Goal: Book appointment/travel/reservation

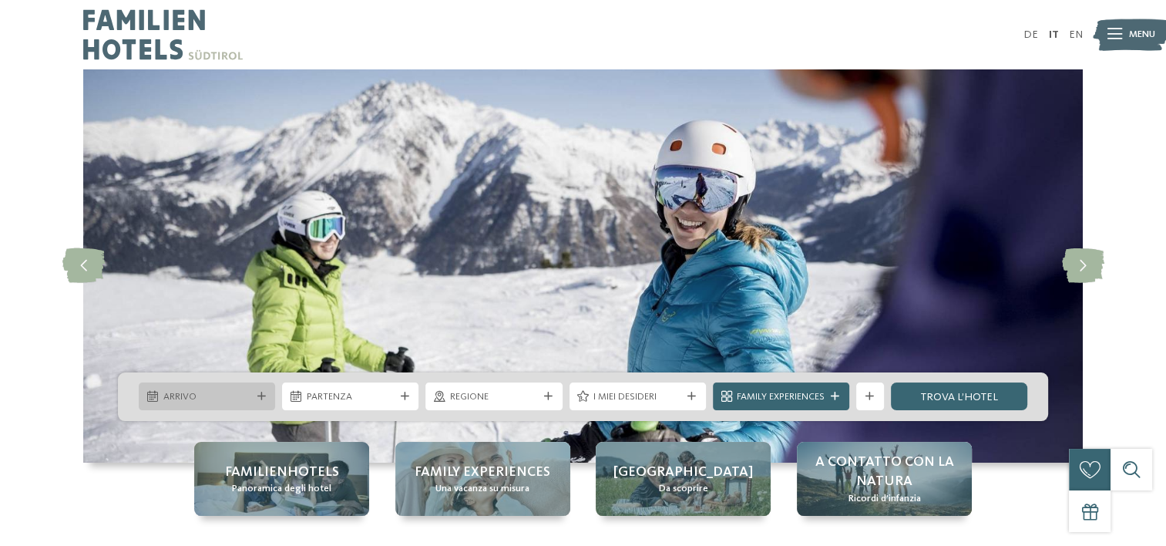
click at [254, 396] on div at bounding box center [261, 396] width 14 height 8
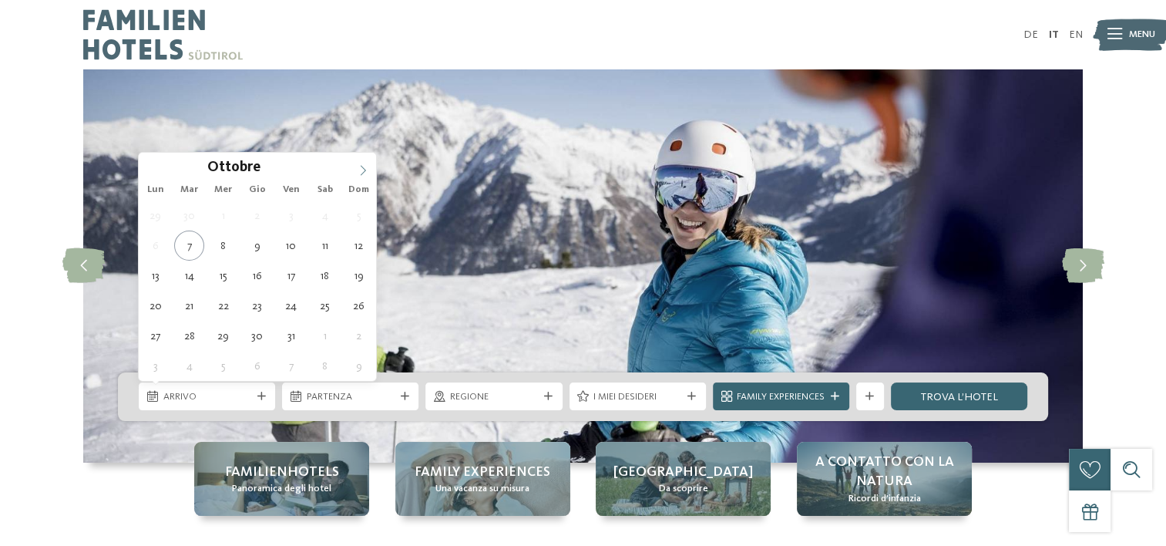
click at [362, 163] on span at bounding box center [363, 166] width 26 height 26
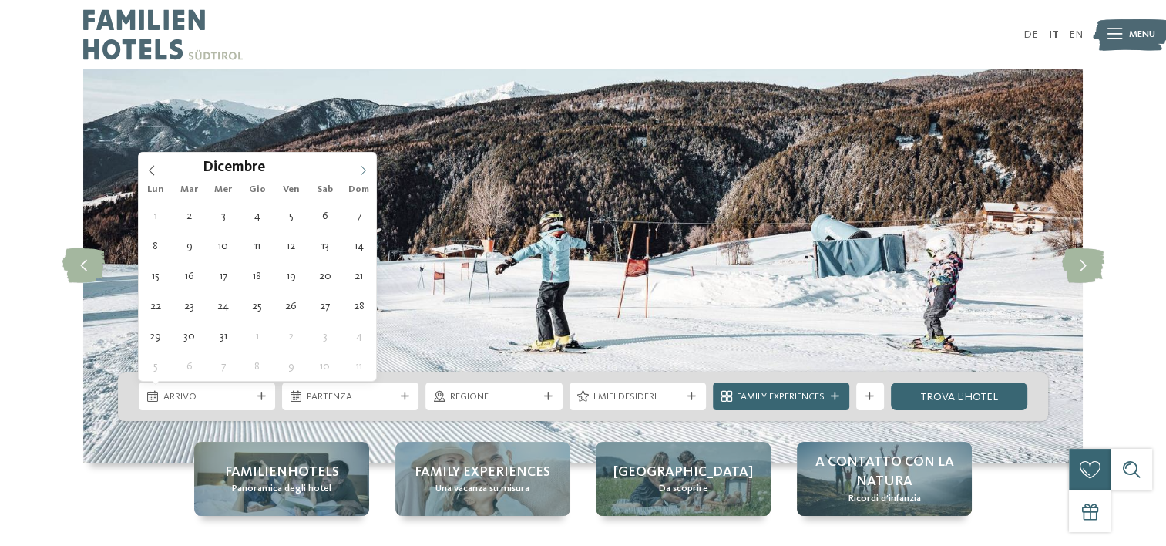
click at [362, 165] on icon at bounding box center [363, 170] width 11 height 11
type div "[DATE]"
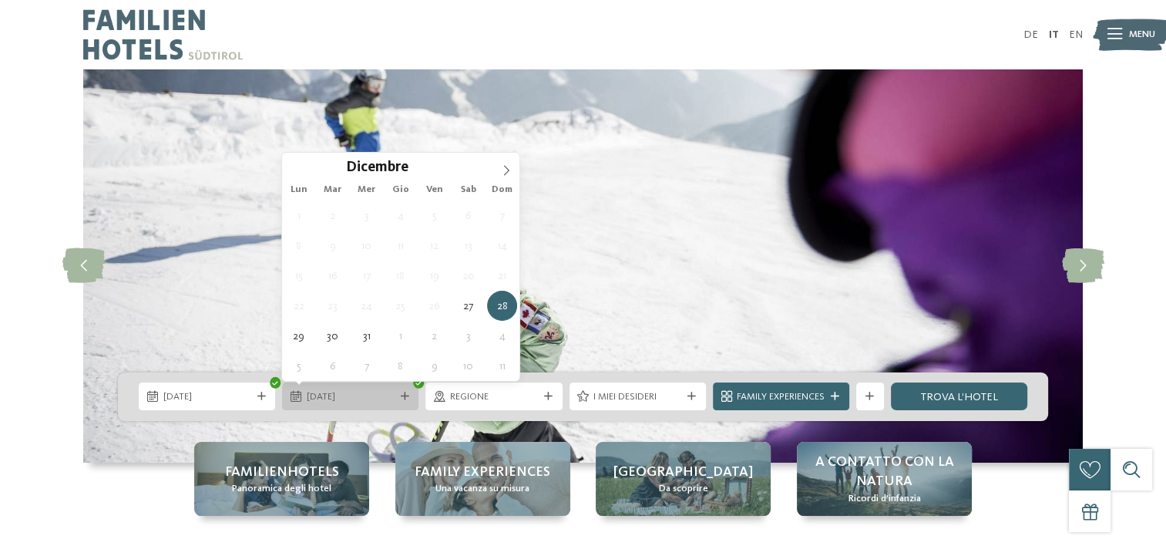
click at [406, 395] on icon at bounding box center [405, 396] width 8 height 8
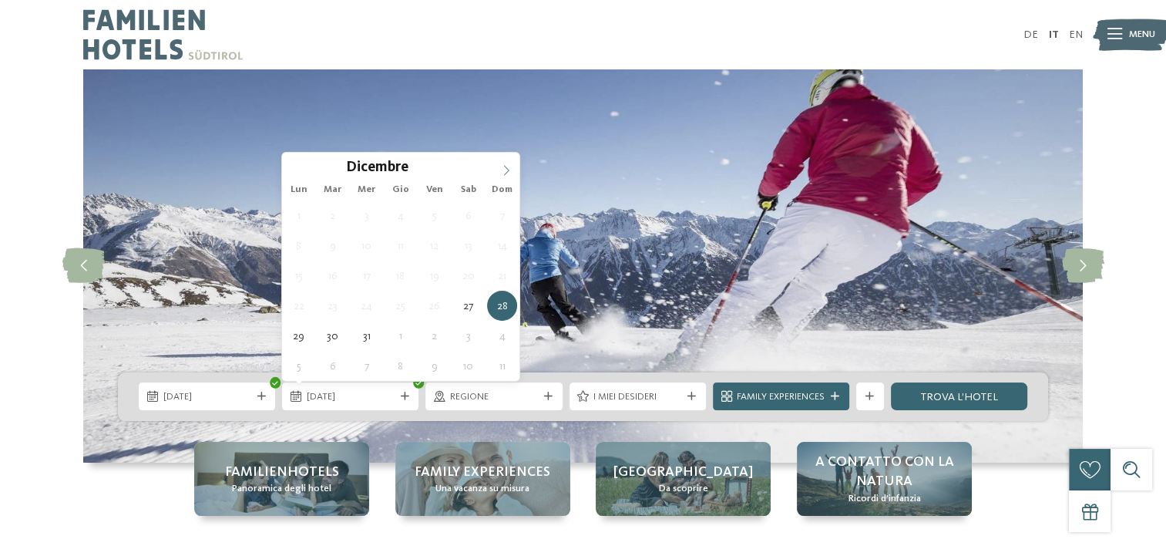
type input "****"
click at [503, 168] on icon at bounding box center [506, 170] width 11 height 11
type div "[DATE]"
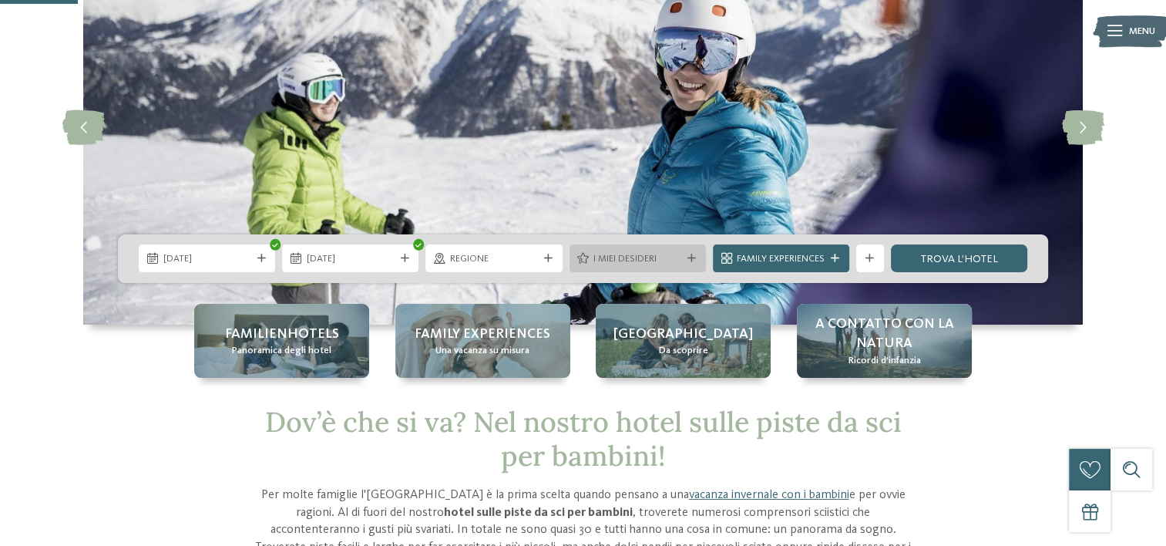
scroll to position [257, 0]
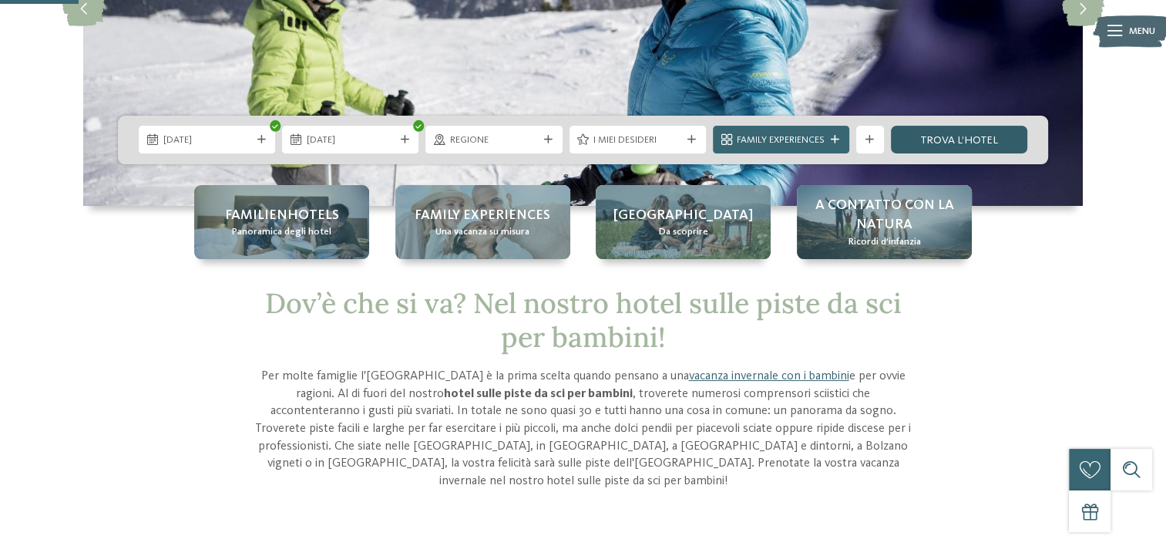
click at [938, 145] on link "trova l’hotel" at bounding box center [959, 140] width 136 height 28
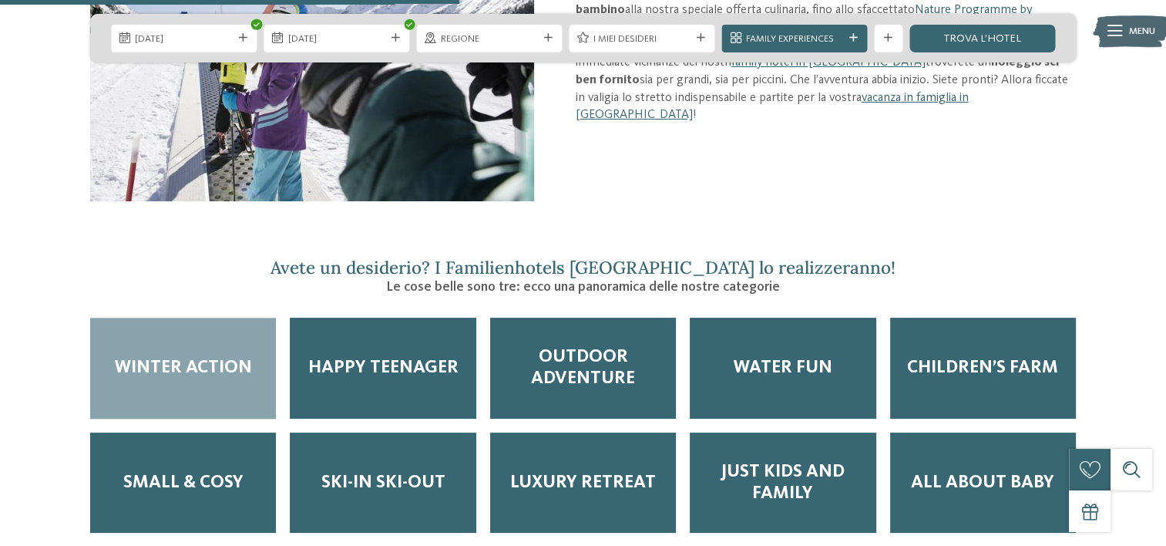
scroll to position [1669, 0]
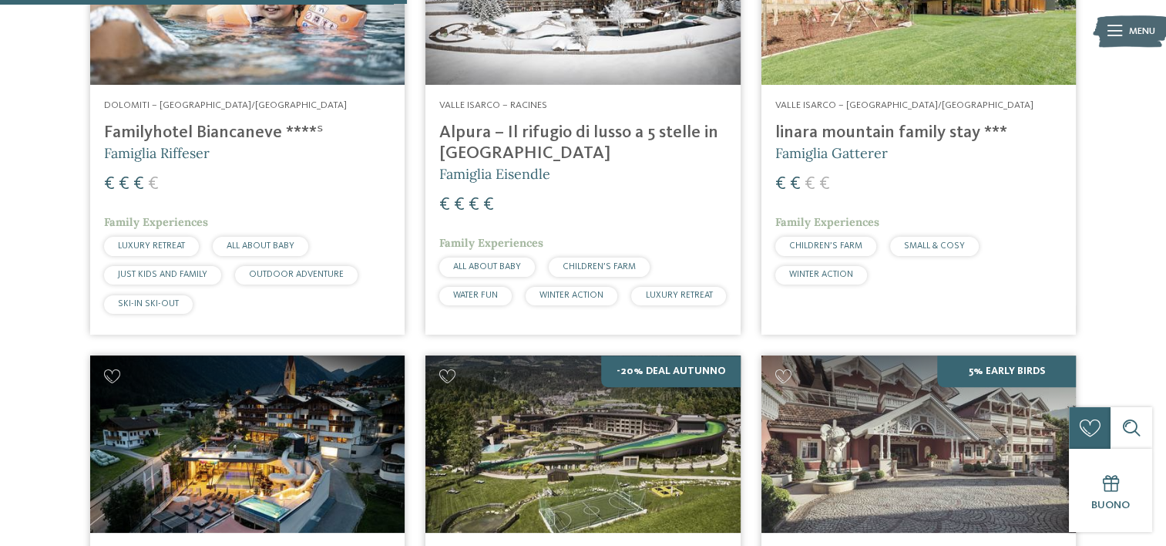
scroll to position [959, 0]
